Goal: Task Accomplishment & Management: Complete application form

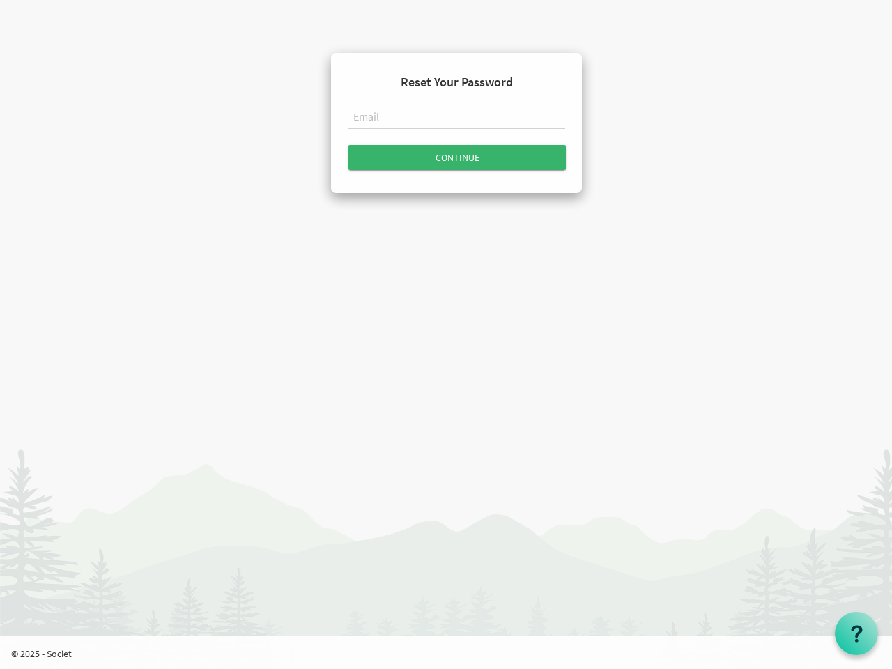
click at [457, 120] on input "text" at bounding box center [457, 118] width 218 height 24
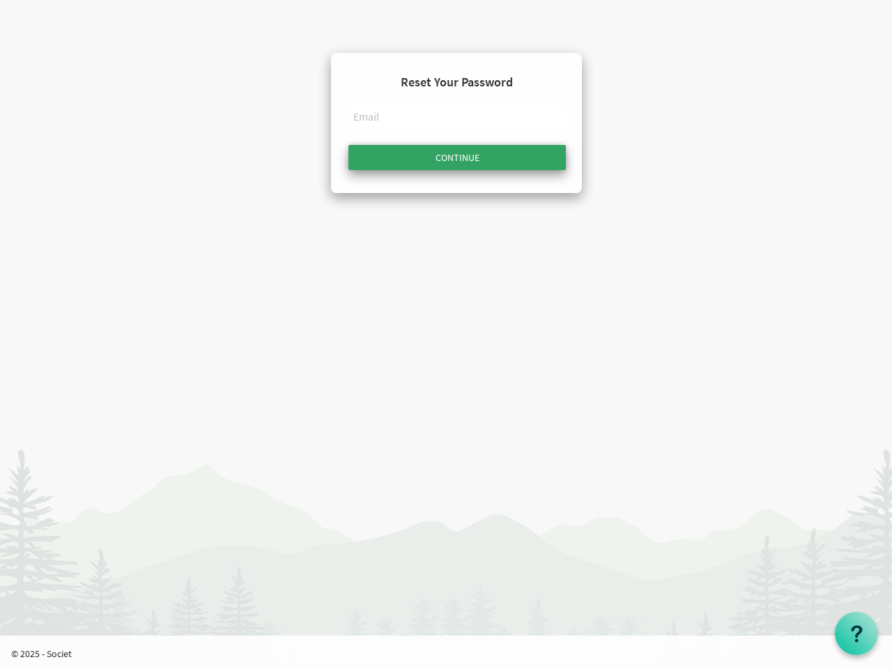
click at [457, 158] on input "Continue" at bounding box center [458, 157] width 218 height 25
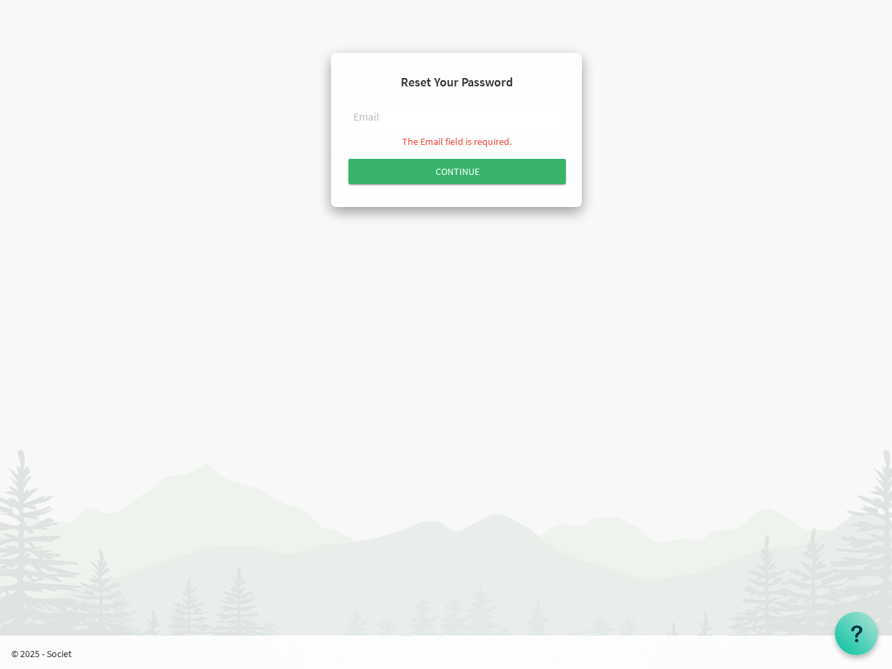
click at [857, 634] on use at bounding box center [856, 633] width 11 height 17
